Goal: Transaction & Acquisition: Purchase product/service

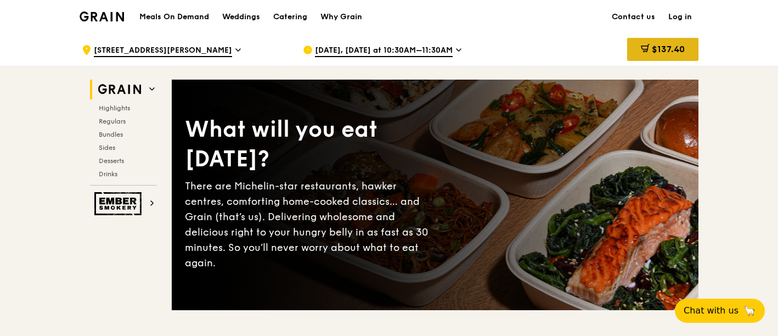
click at [681, 58] on div "$137.40" at bounding box center [662, 49] width 71 height 23
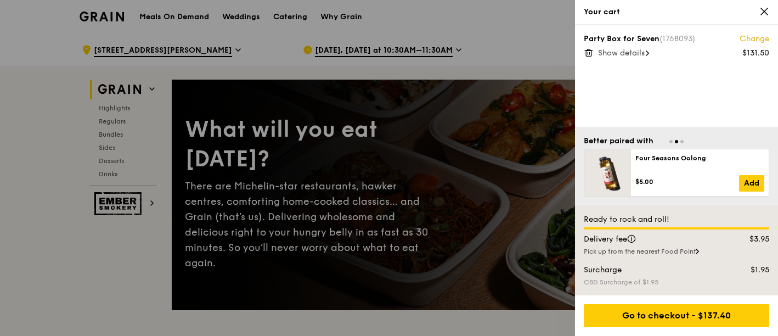
click at [611, 55] on span "Show details" at bounding box center [621, 52] width 47 height 9
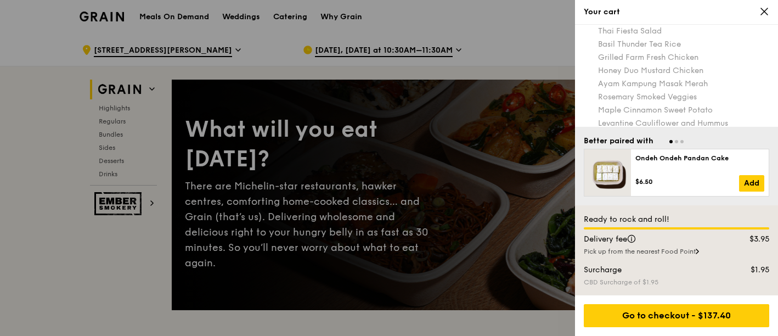
scroll to position [111, 0]
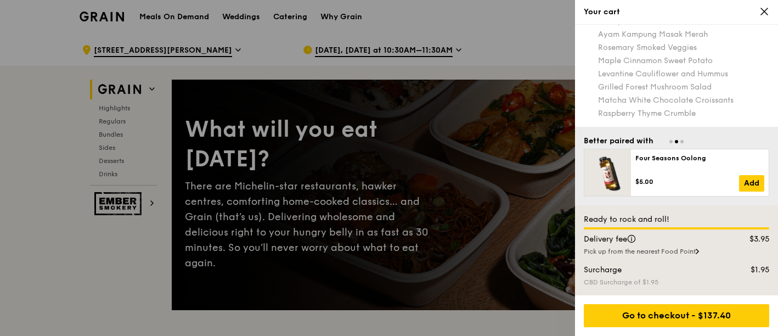
click at [763, 15] on icon at bounding box center [765, 12] width 10 height 10
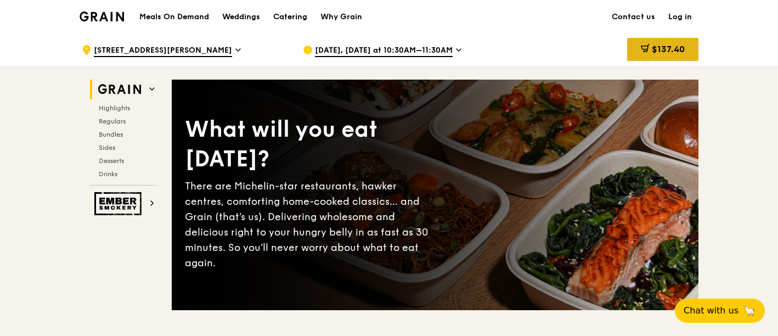
click at [681, 50] on span "$137.40" at bounding box center [668, 49] width 33 height 10
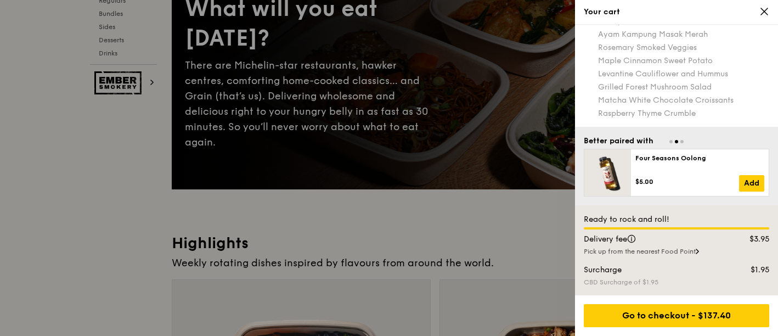
scroll to position [0, 0]
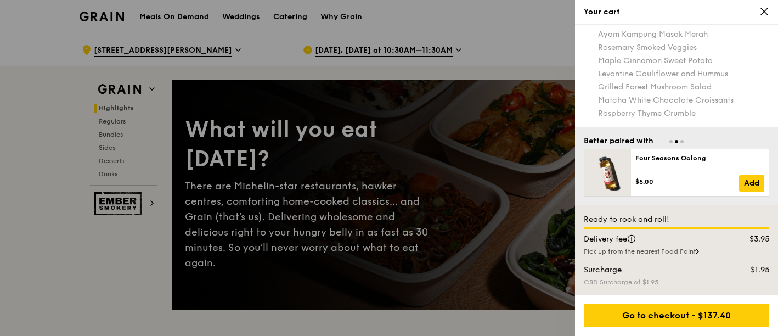
click at [762, 12] on icon at bounding box center [765, 12] width 10 height 10
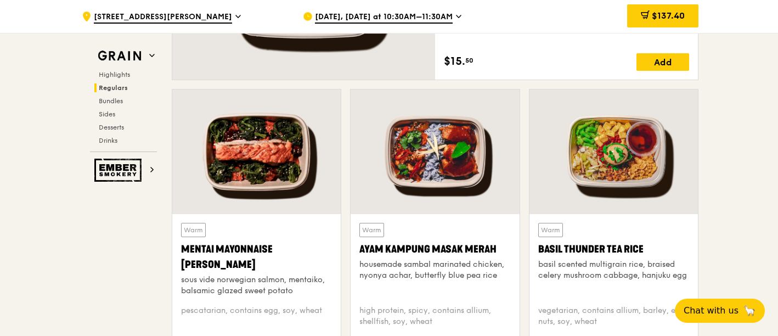
scroll to position [976, 0]
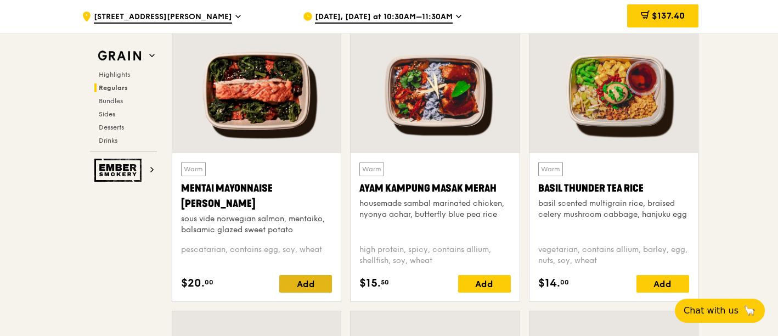
click at [313, 289] on div "Add" at bounding box center [305, 284] width 53 height 18
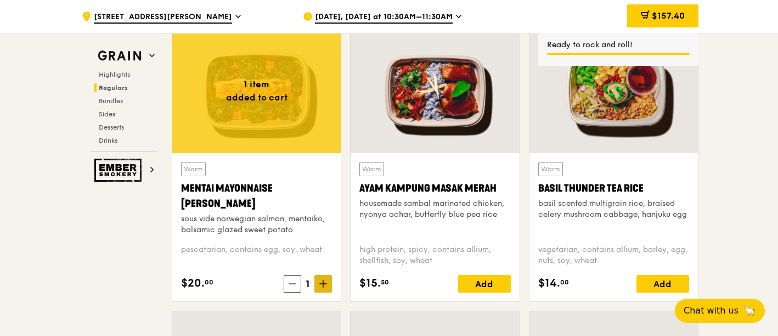
click at [320, 288] on span at bounding box center [323, 284] width 18 height 18
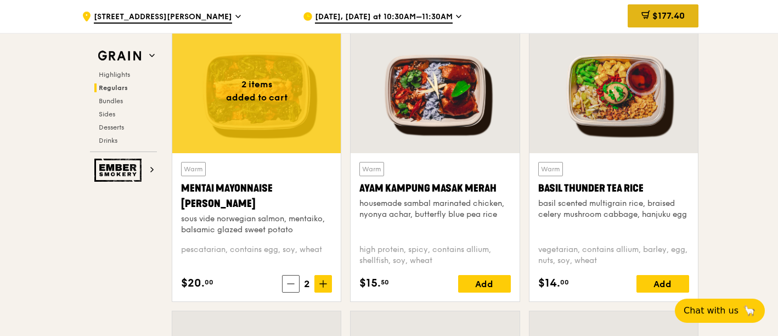
click at [653, 17] on span "$177.40" at bounding box center [669, 15] width 32 height 10
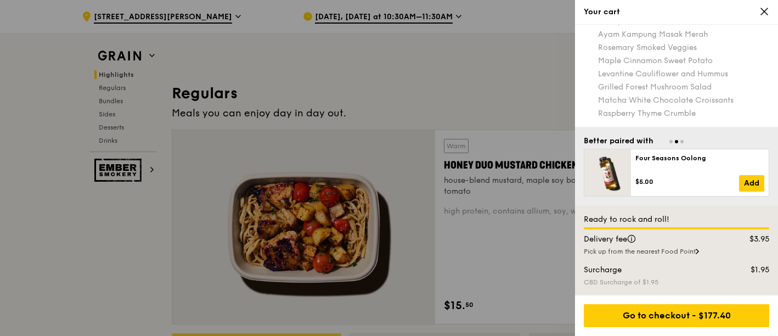
scroll to position [427, 0]
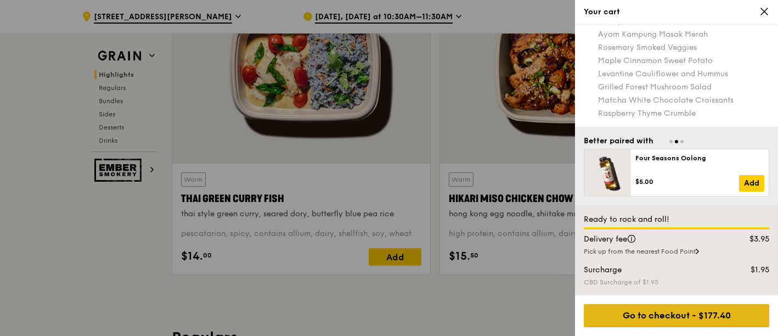
click at [677, 309] on div "Go to checkout - $177.40" at bounding box center [677, 315] width 186 height 23
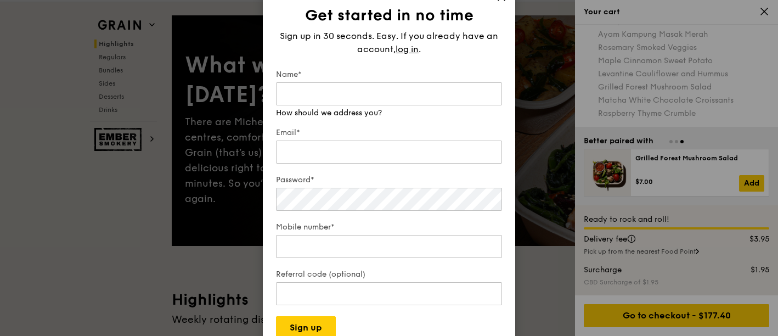
scroll to position [0, 0]
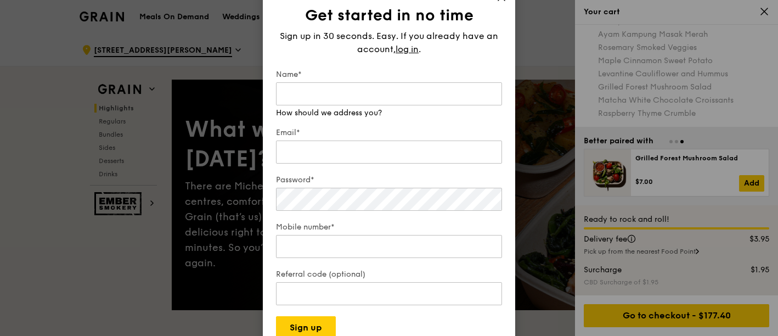
drag, startPoint x: 500, startPoint y: 5, endPoint x: 495, endPoint y: 12, distance: 8.2
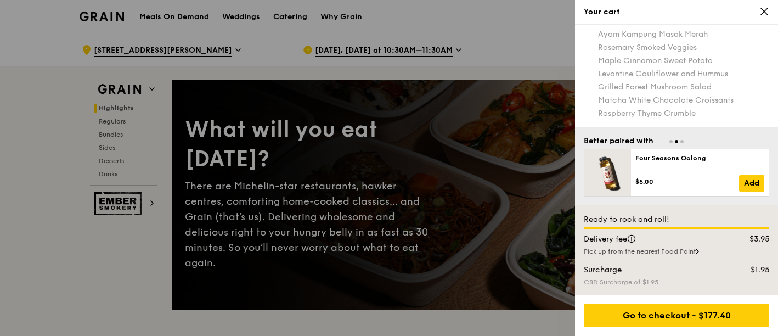
click at [763, 7] on icon at bounding box center [765, 12] width 10 height 10
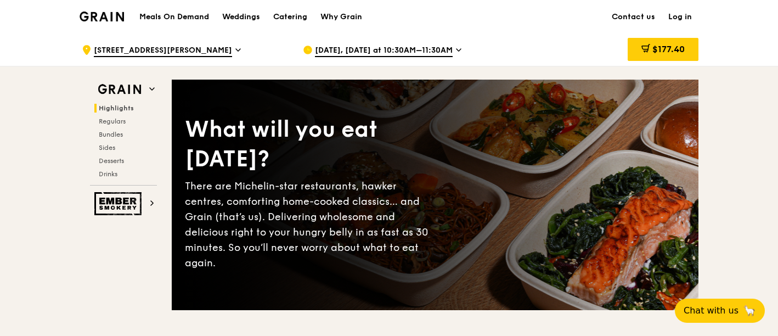
click at [0, 0] on icon at bounding box center [0, 0] width 0 height 0
click at [653, 52] on span "$177.40" at bounding box center [669, 49] width 32 height 10
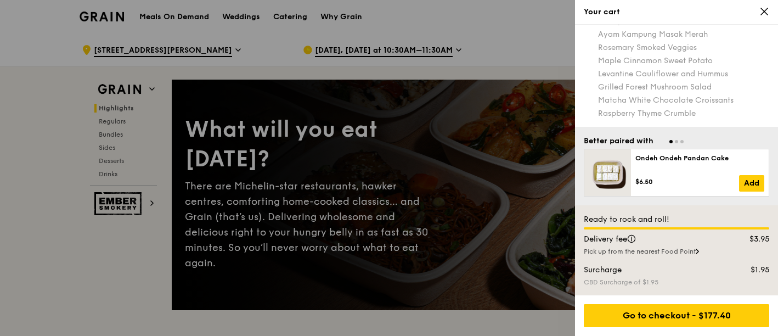
click at [762, 14] on icon at bounding box center [765, 12] width 10 height 10
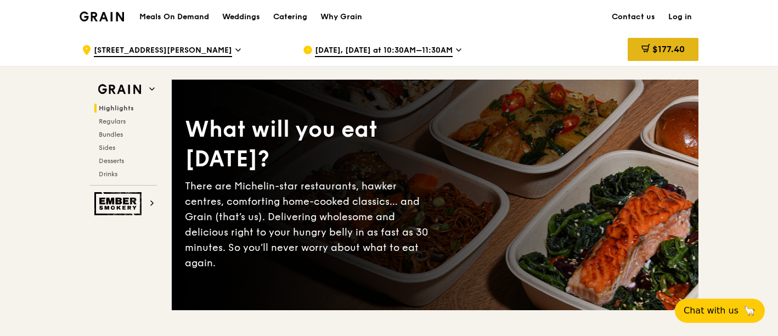
click at [667, 52] on span "$177.40" at bounding box center [669, 49] width 32 height 10
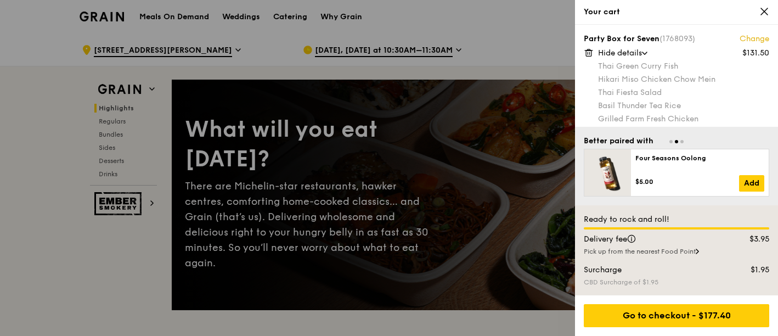
click at [741, 41] on link "Change" at bounding box center [755, 38] width 30 height 11
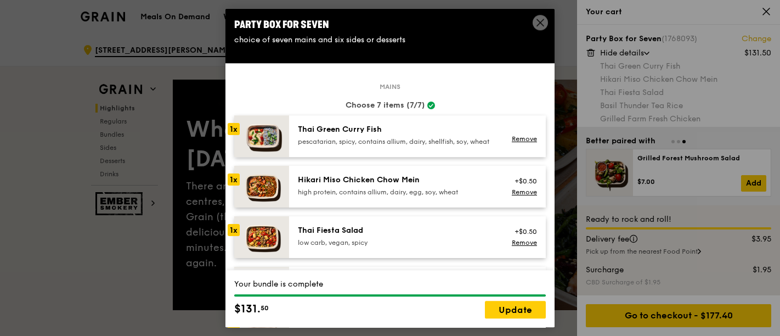
scroll to position [61, 0]
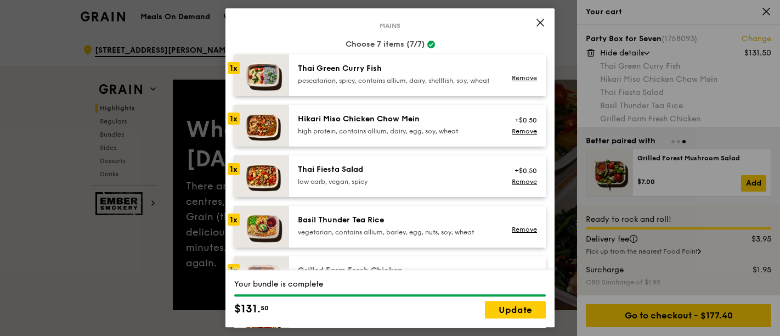
click at [331, 85] on div "pescatarian, spicy, contains allium, dairy, shellfish, soy, wheat" at bounding box center [396, 80] width 197 height 9
click at [513, 78] on div "Remove" at bounding box center [523, 75] width 42 height 24
click at [520, 186] on link "Remove" at bounding box center [524, 182] width 25 height 8
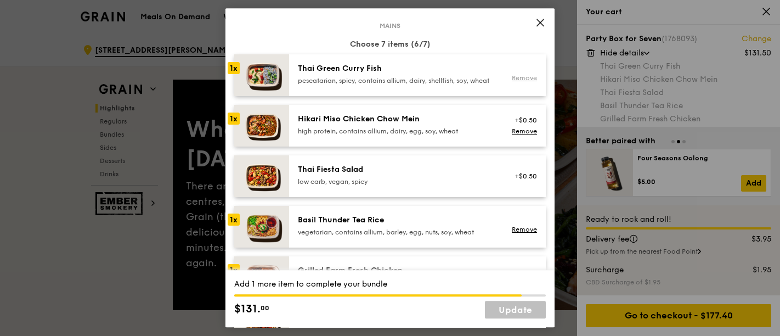
click at [516, 82] on link "Remove" at bounding box center [524, 78] width 25 height 8
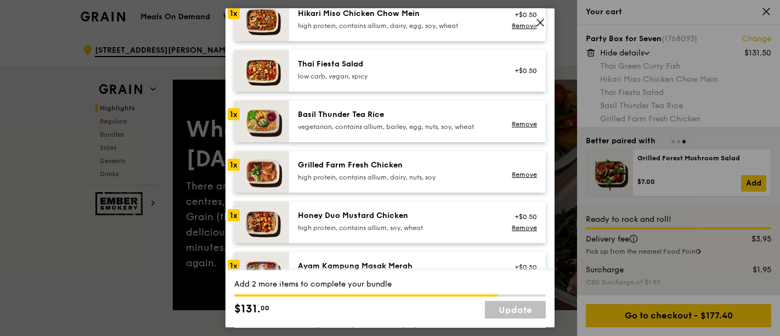
scroll to position [183, 0]
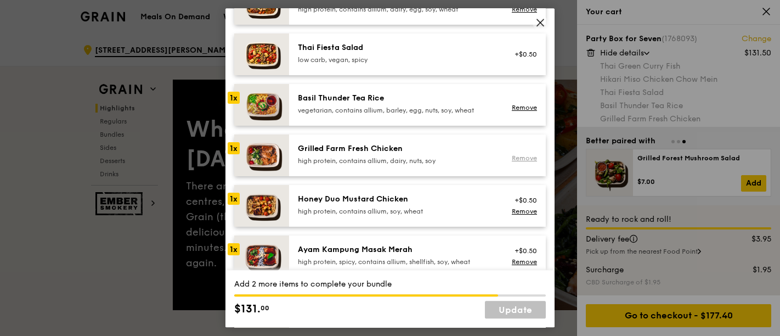
click at [513, 162] on link "Remove" at bounding box center [524, 158] width 25 height 8
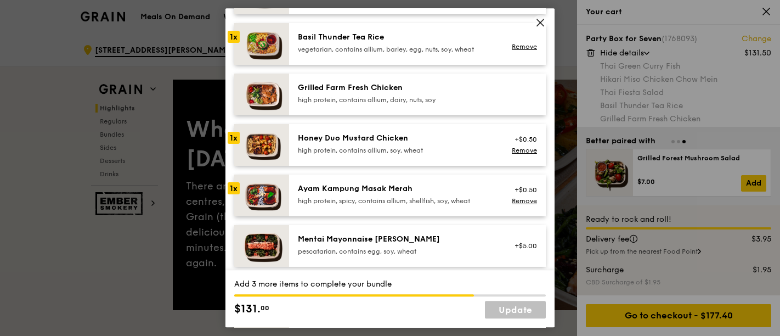
scroll to position [305, 0]
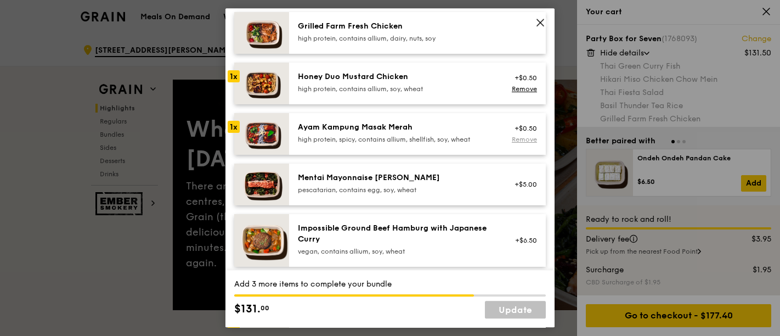
click at [518, 143] on link "Remove" at bounding box center [524, 140] width 25 height 8
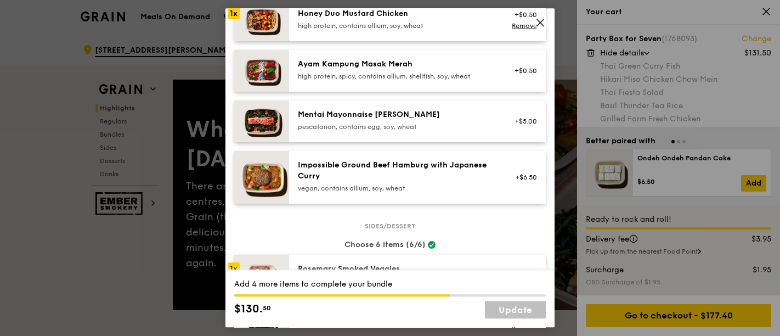
scroll to position [427, 0]
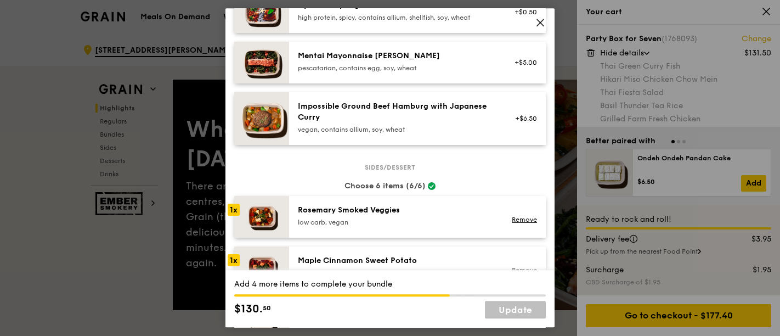
click at [492, 128] on div "Impossible Ground Beef Hamburg with Japanese [PERSON_NAME] vegan, contains alli…" at bounding box center [396, 118] width 210 height 35
click at [518, 130] on link "Remove" at bounding box center [524, 126] width 25 height 8
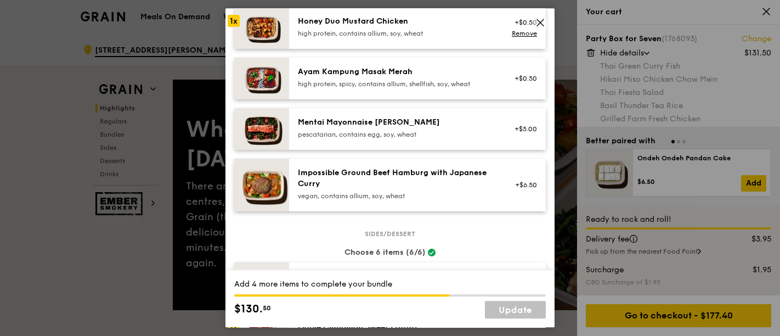
scroll to position [366, 0]
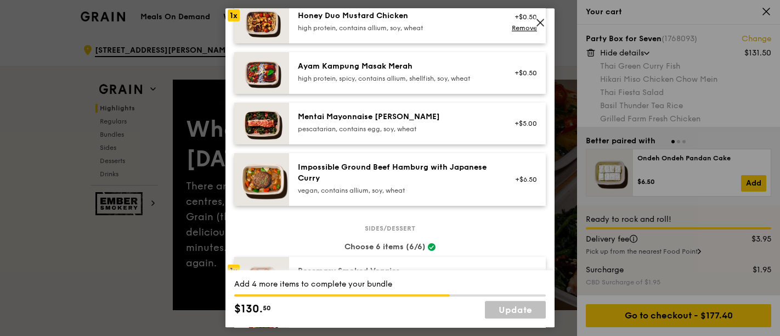
click at [467, 131] on div "Mentai Mayonnaise [PERSON_NAME] pescatarian, contains egg, soy, wheat" at bounding box center [396, 122] width 197 height 22
click at [470, 132] on div "Mentai Mayonnaise [PERSON_NAME] pescatarian, contains egg, soy, wheat" at bounding box center [396, 122] width 197 height 22
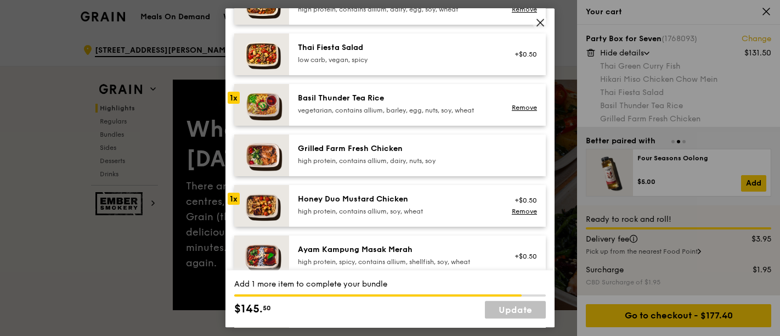
scroll to position [244, 0]
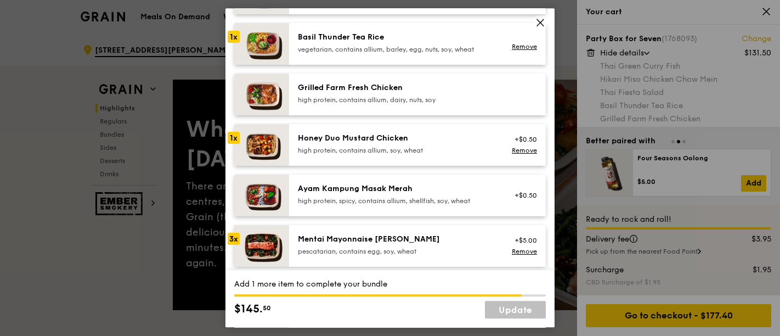
click at [392, 144] on div "Honey Duo Mustard Chicken" at bounding box center [396, 138] width 197 height 11
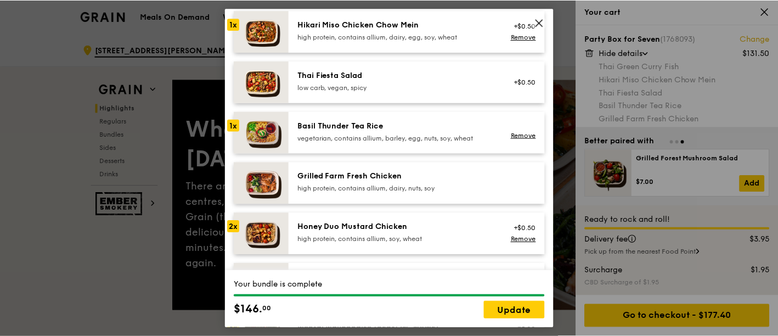
scroll to position [460, 0]
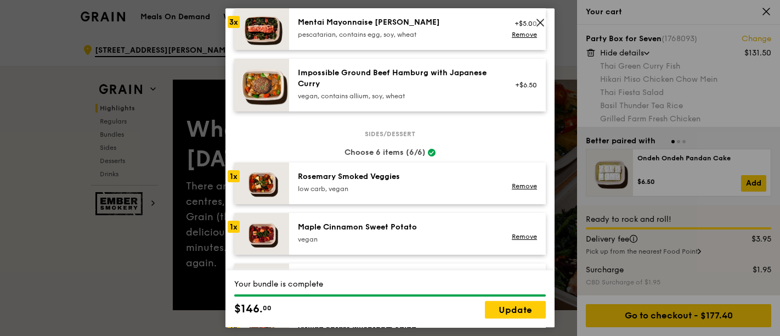
click at [533, 19] on span at bounding box center [540, 22] width 15 height 15
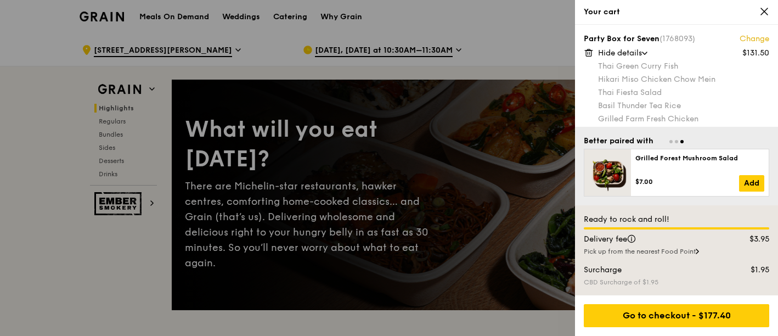
click at [757, 12] on div "Your cart" at bounding box center [677, 12] width 186 height 11
click at [763, 12] on icon at bounding box center [765, 12] width 10 height 10
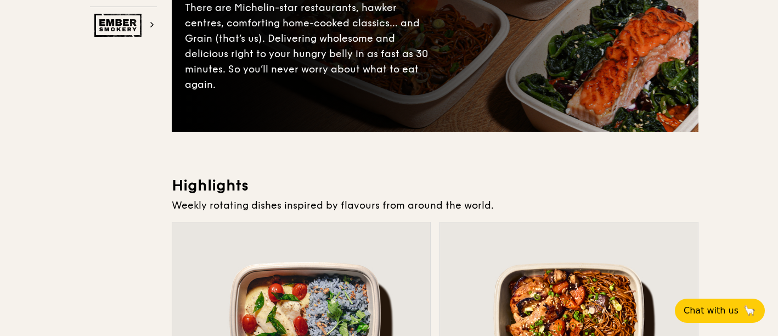
scroll to position [0, 0]
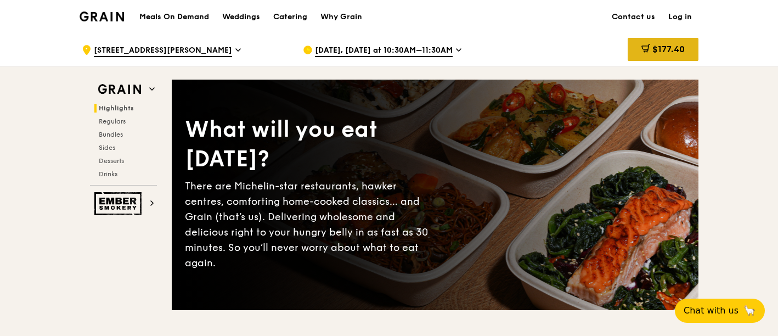
click at [645, 52] on icon at bounding box center [646, 48] width 9 height 9
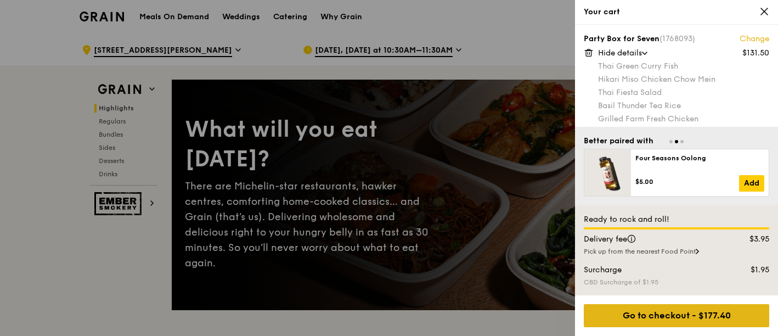
click at [695, 311] on div "Go to checkout - $177.40" at bounding box center [677, 315] width 186 height 23
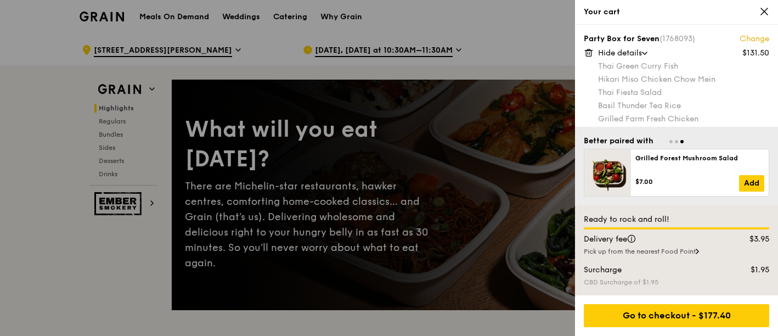
click at [741, 36] on link "Change" at bounding box center [755, 38] width 30 height 11
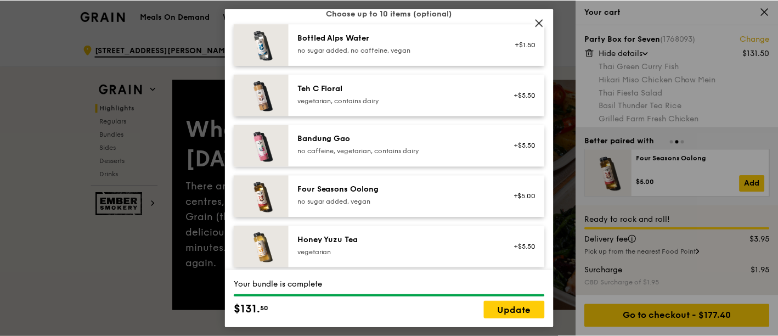
scroll to position [1376, 0]
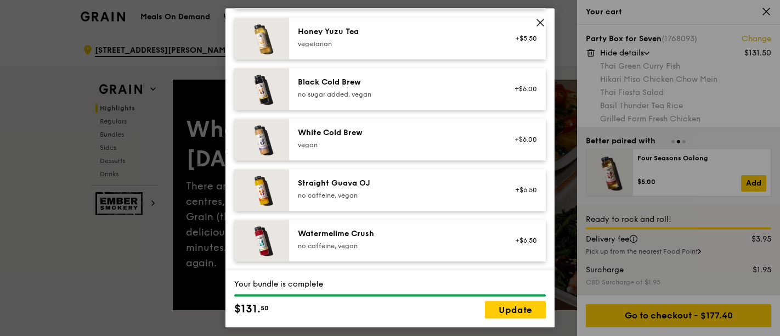
click at [540, 23] on icon at bounding box center [540, 22] width 7 height 7
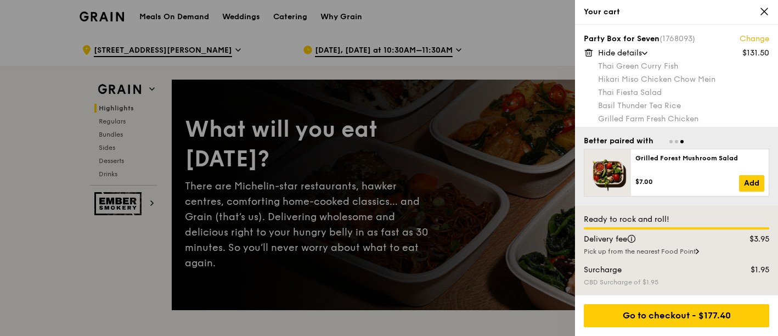
click at [447, 46] on div at bounding box center [389, 168] width 778 height 336
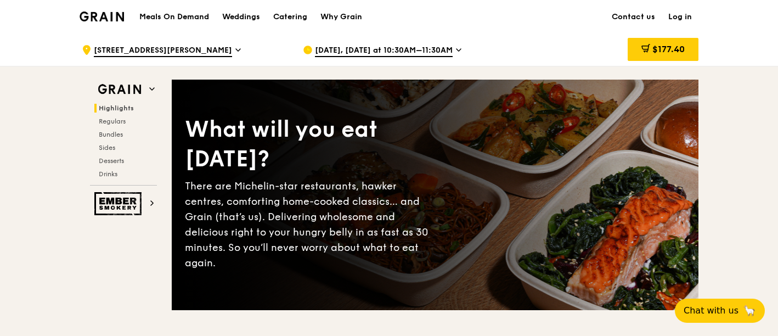
click at [449, 50] on span "[DATE], [DATE] at 10:30AM–11:30AM" at bounding box center [384, 51] width 138 height 12
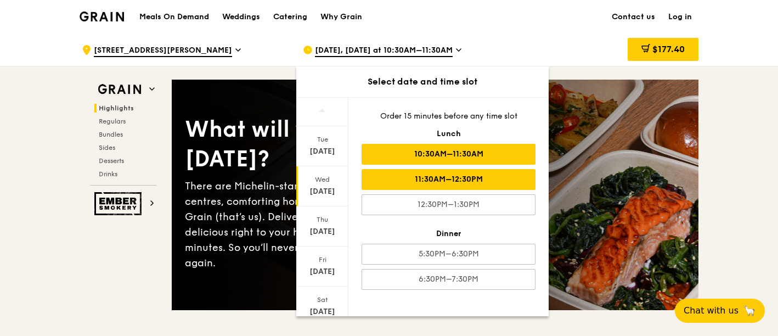
click at [440, 175] on div "11:30AM–12:30PM" at bounding box center [449, 179] width 174 height 21
